Goal: Check status: Check status

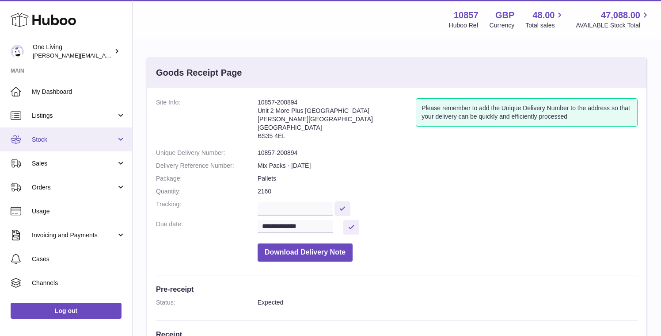
click at [111, 141] on span "Stock" at bounding box center [74, 139] width 84 height 8
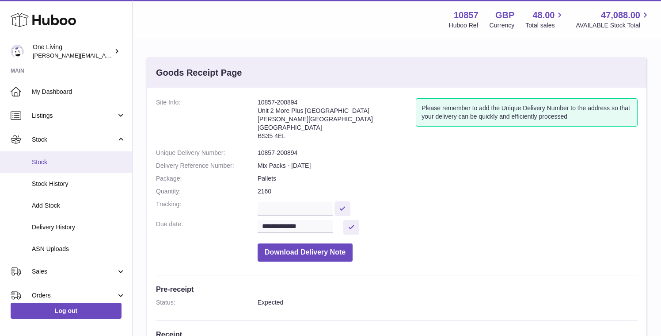
click at [42, 160] on span "Stock" at bounding box center [79, 162] width 94 height 8
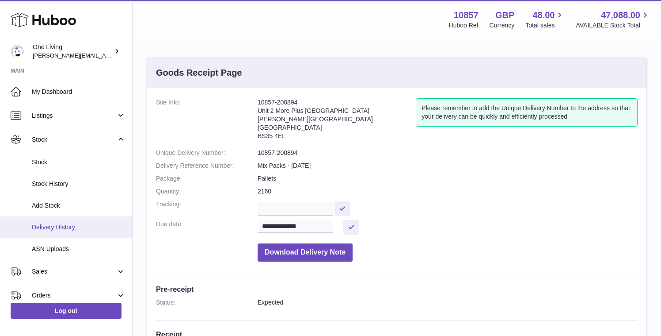
click at [69, 227] on span "Delivery History" at bounding box center [79, 227] width 94 height 8
click at [84, 225] on span "Delivery History" at bounding box center [79, 227] width 94 height 8
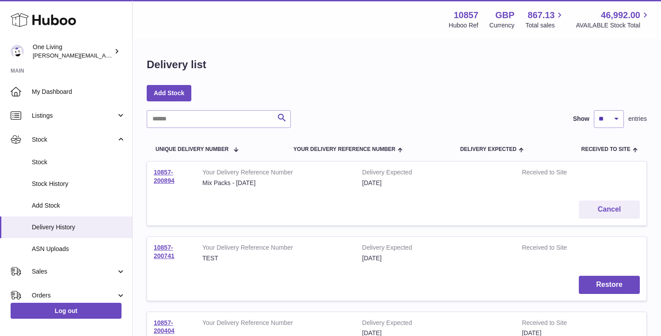
click at [164, 176] on td "10857-200894" at bounding box center [171, 177] width 49 height 32
click at [164, 172] on link "10857-200894" at bounding box center [164, 175] width 21 height 15
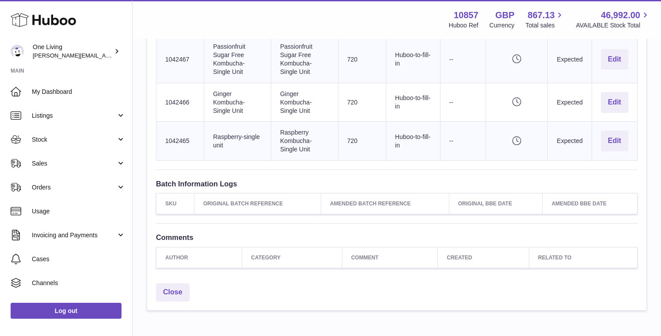
scroll to position [386, 0]
